Goal: Task Accomplishment & Management: Manage account settings

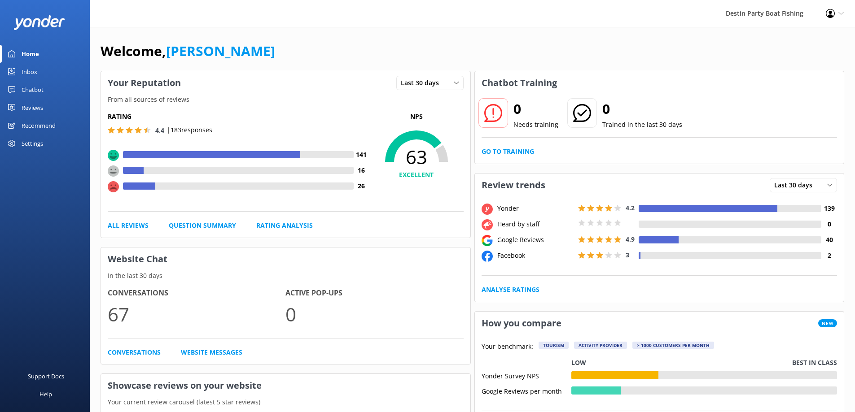
click at [28, 109] on div "Reviews" at bounding box center [33, 108] width 22 height 18
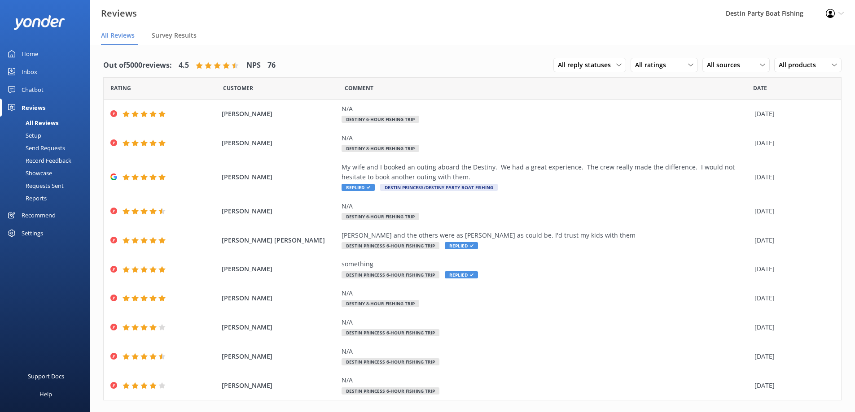
click at [30, 71] on div "Inbox" at bounding box center [30, 72] width 16 height 18
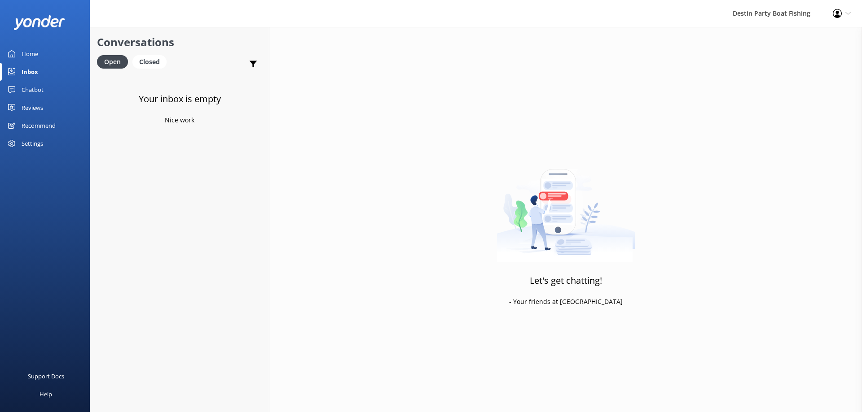
click at [34, 107] on div "Reviews" at bounding box center [33, 108] width 22 height 18
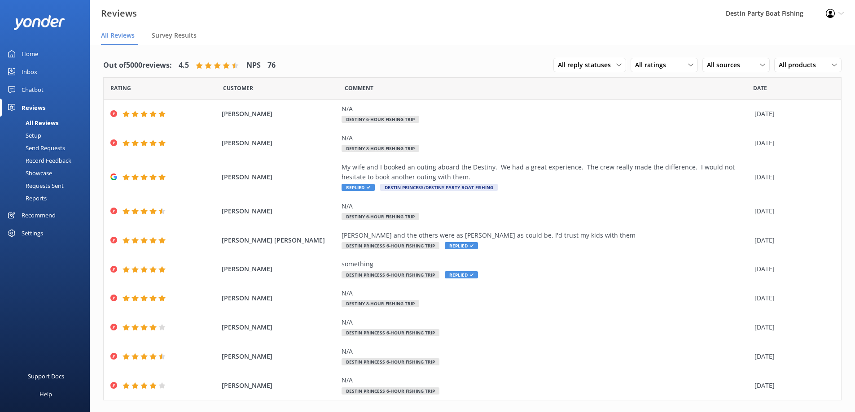
click at [24, 72] on div "Inbox" at bounding box center [30, 72] width 16 height 18
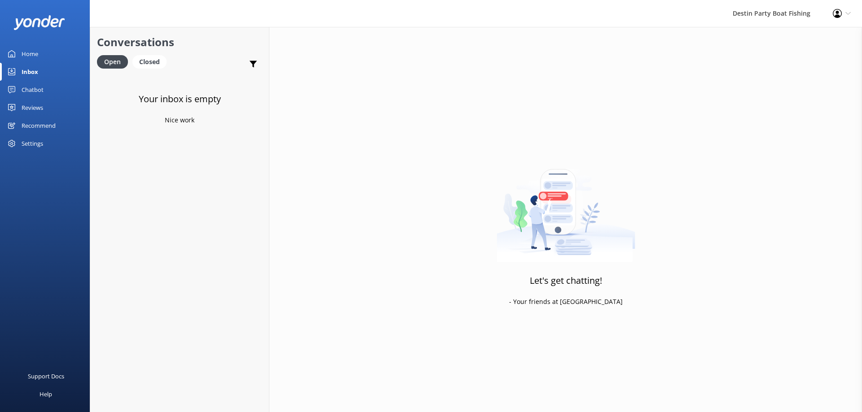
click at [38, 106] on div "Reviews" at bounding box center [33, 108] width 22 height 18
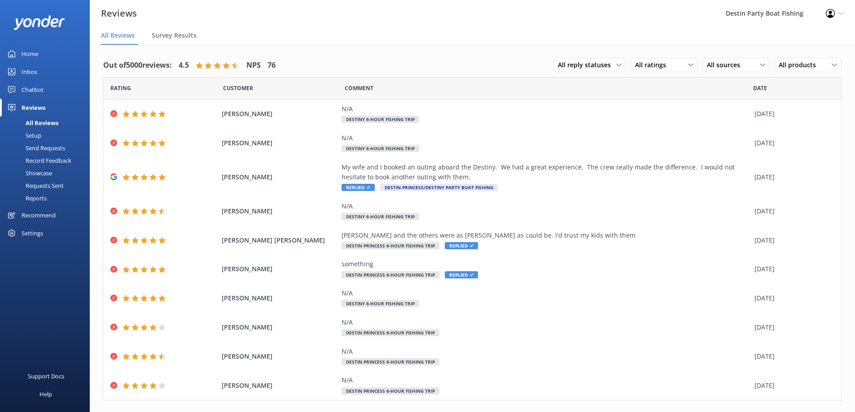
click at [21, 72] on link "Inbox" at bounding box center [45, 72] width 90 height 18
